Goal: Check status: Check status

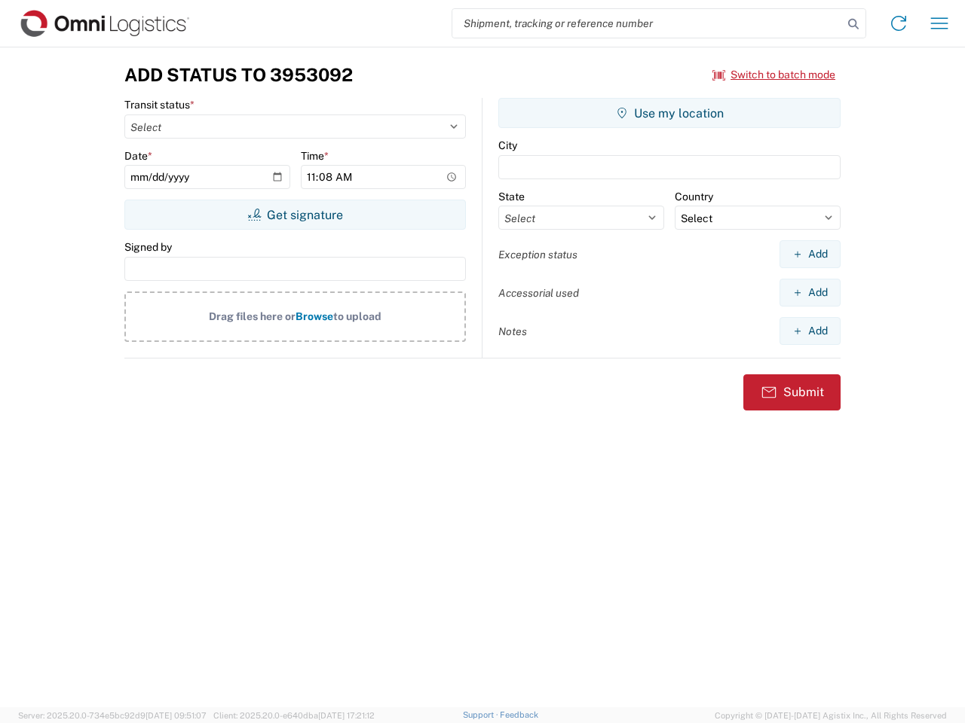
click at [647, 23] on input "search" at bounding box center [647, 23] width 390 height 29
click at [853, 24] on icon at bounding box center [852, 24] width 21 height 21
click at [898, 23] on icon at bounding box center [898, 23] width 24 height 24
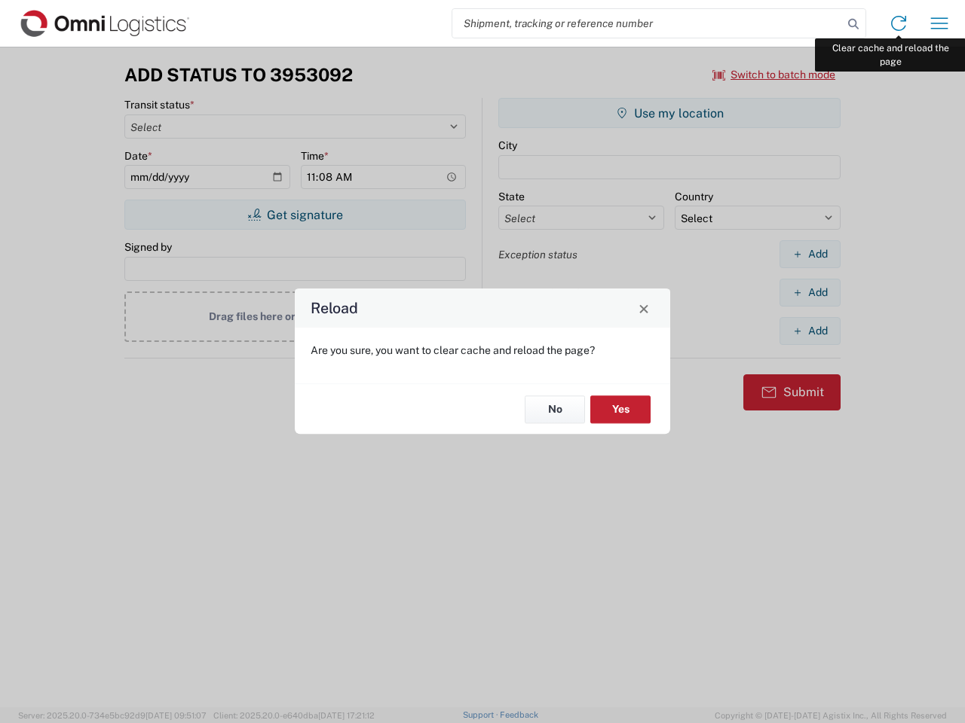
click at [939, 23] on div "Reload Are you sure, you want to clear cache and reload the page? No Yes" at bounding box center [482, 361] width 965 height 723
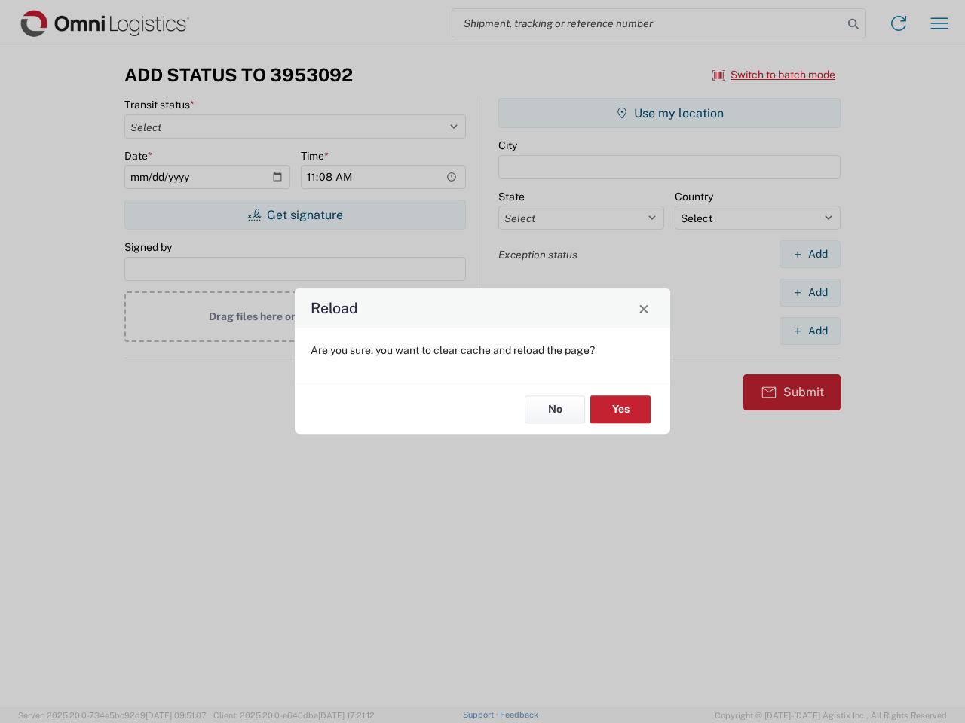
click at [774, 75] on div "Reload Are you sure, you want to clear cache and reload the page? No Yes" at bounding box center [482, 361] width 965 height 723
click at [295, 215] on div "Reload Are you sure, you want to clear cache and reload the page? No Yes" at bounding box center [482, 361] width 965 height 723
click at [669, 113] on div "Reload Are you sure, you want to clear cache and reload the page? No Yes" at bounding box center [482, 361] width 965 height 723
click at [809, 254] on div "Reload Are you sure, you want to clear cache and reload the page? No Yes" at bounding box center [482, 361] width 965 height 723
click at [809, 292] on div "Reload Are you sure, you want to clear cache and reload the page? No Yes" at bounding box center [482, 361] width 965 height 723
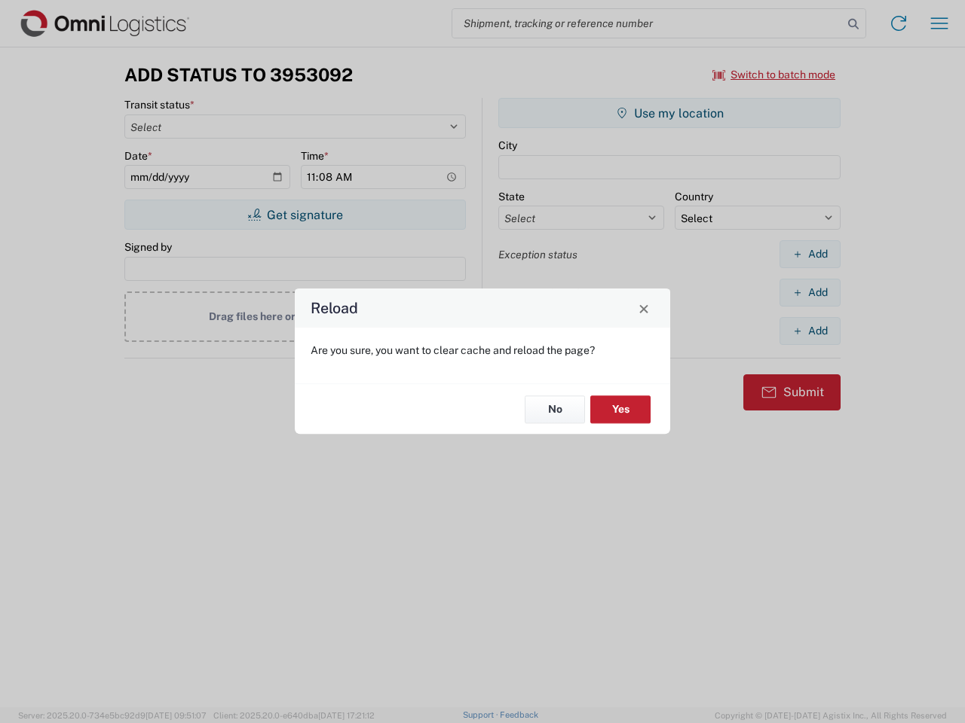
click at [809, 331] on div "Reload Are you sure, you want to clear cache and reload the page? No Yes" at bounding box center [482, 361] width 965 height 723
